Goal: Navigation & Orientation: Find specific page/section

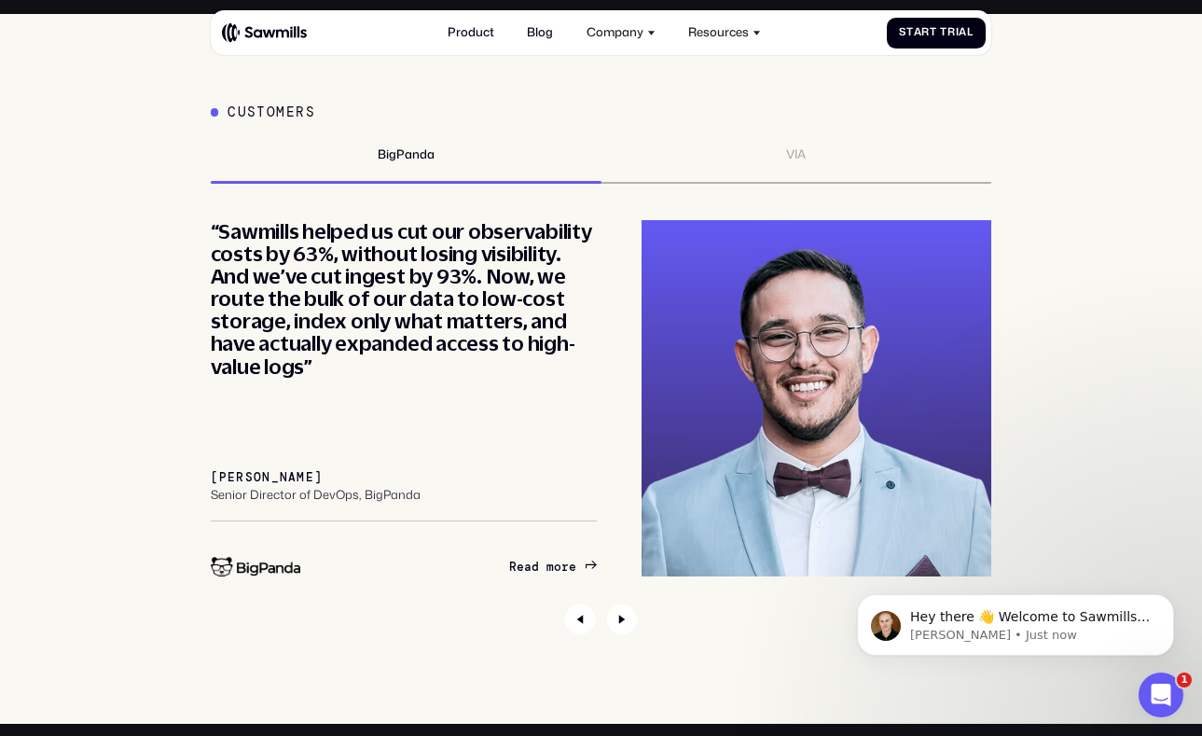
scroll to position [5690, 0]
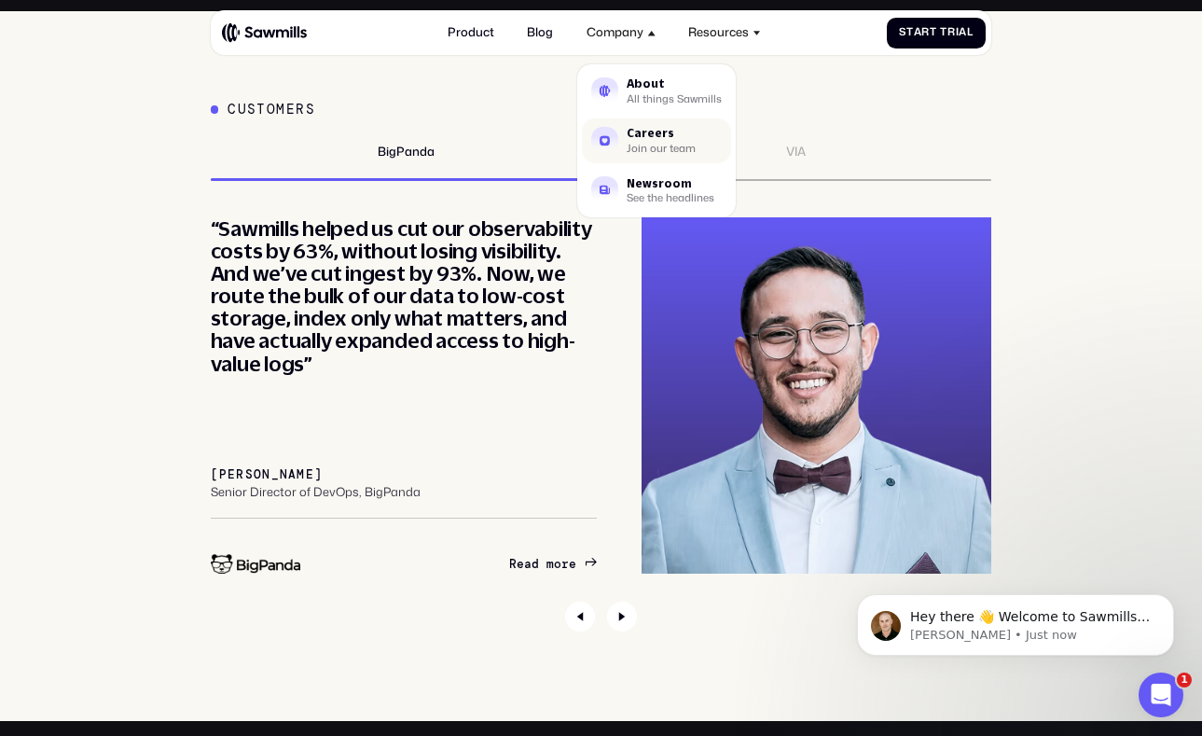
click at [680, 151] on div "Join our team" at bounding box center [661, 148] width 69 height 9
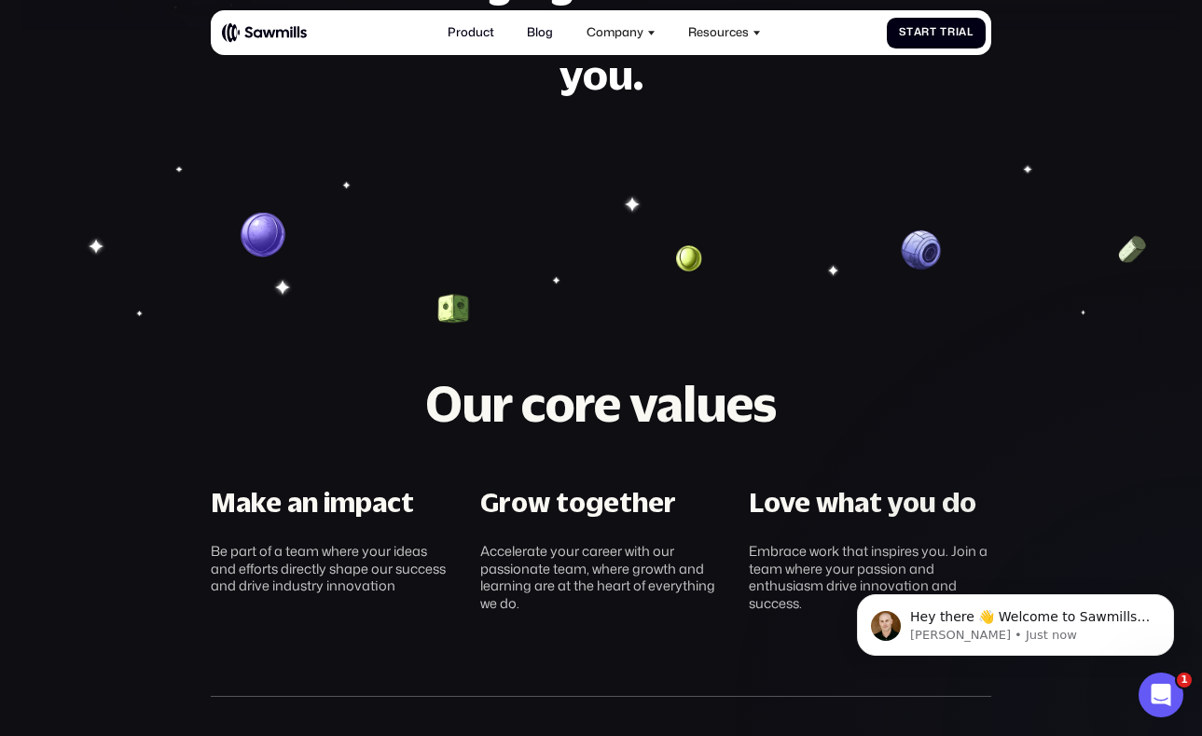
scroll to position [307, 0]
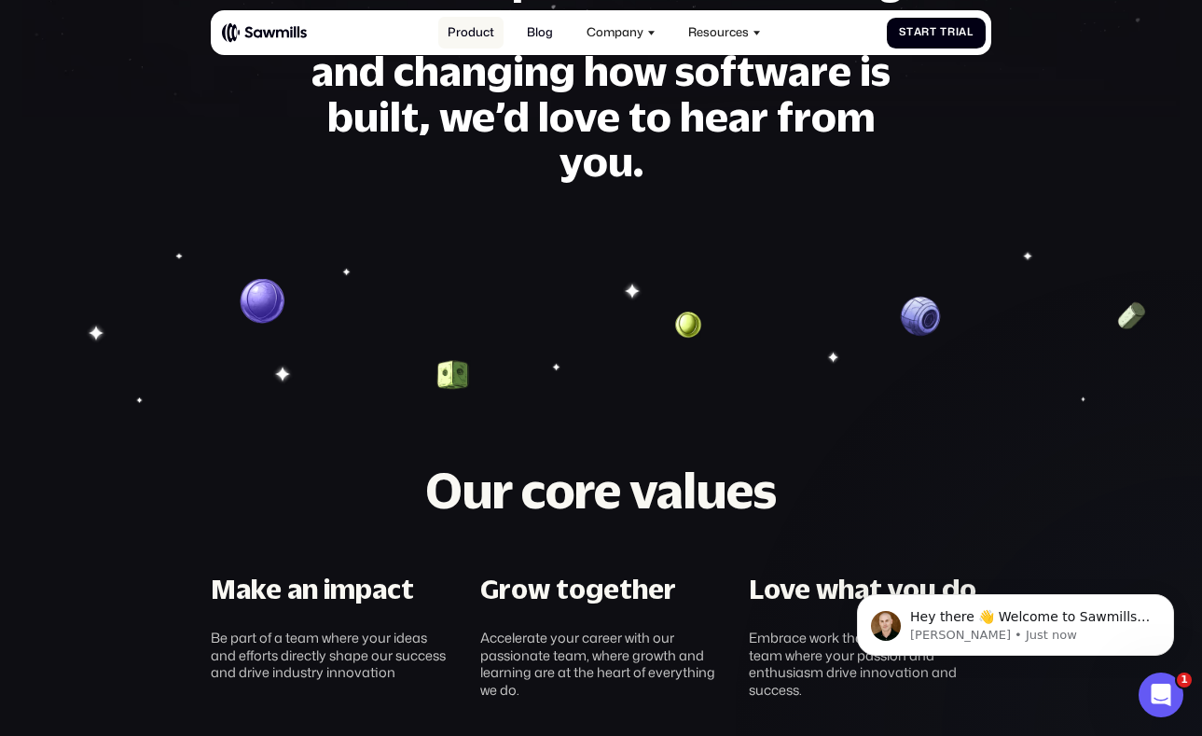
click at [467, 35] on link "Product" at bounding box center [470, 33] width 64 height 33
